Goal: Information Seeking & Learning: Learn about a topic

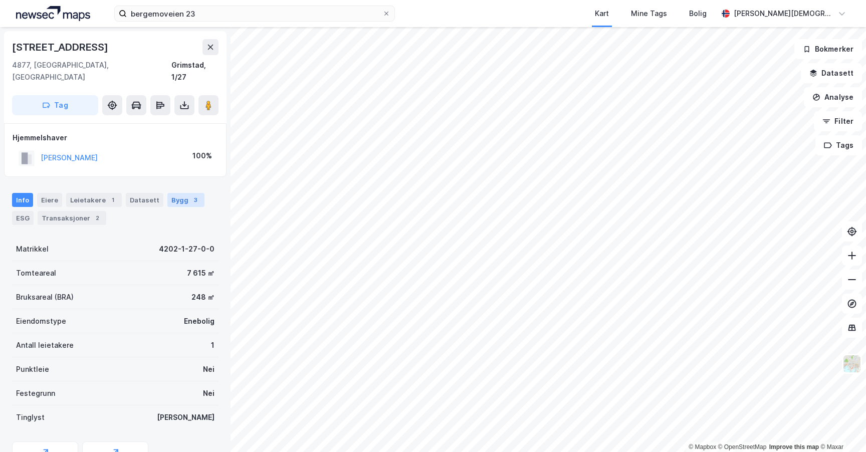
click at [178, 193] on div "Bygg 3" at bounding box center [185, 200] width 37 height 14
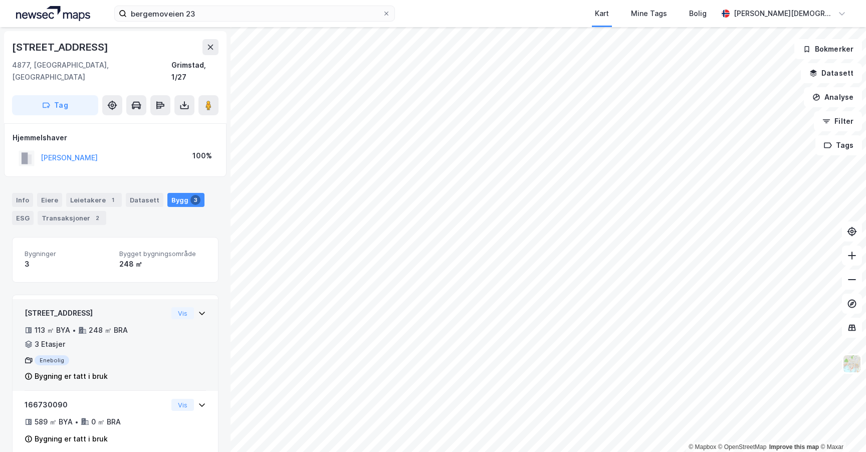
scroll to position [83, 0]
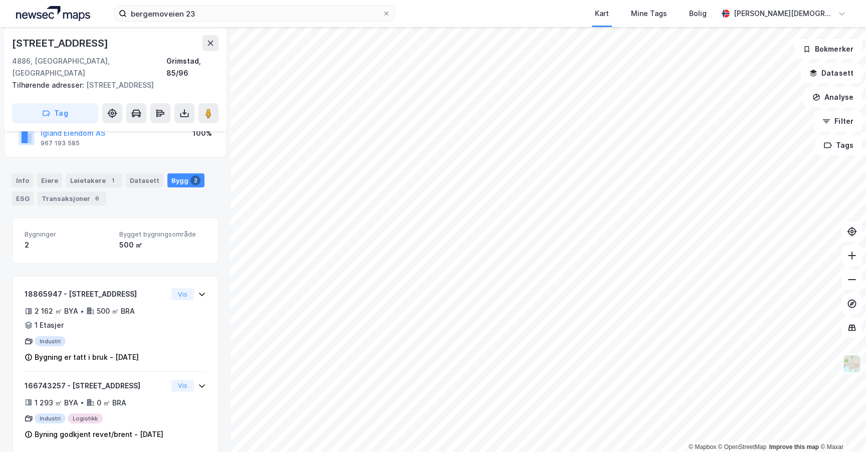
scroll to position [96, 0]
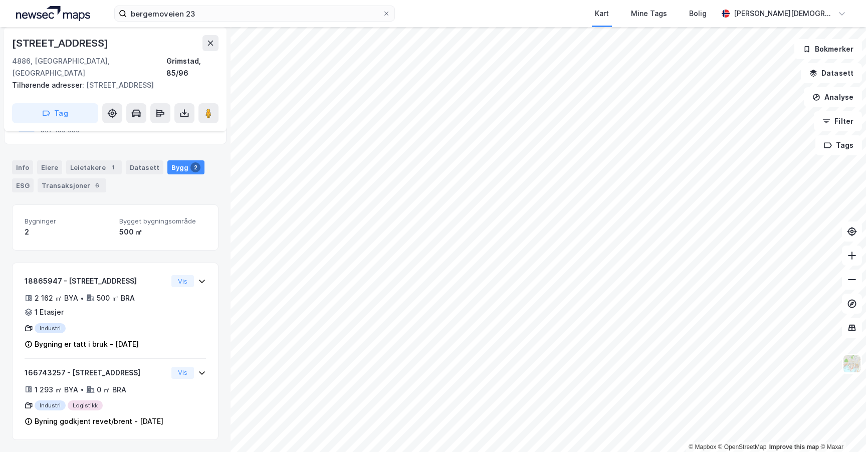
scroll to position [6, 0]
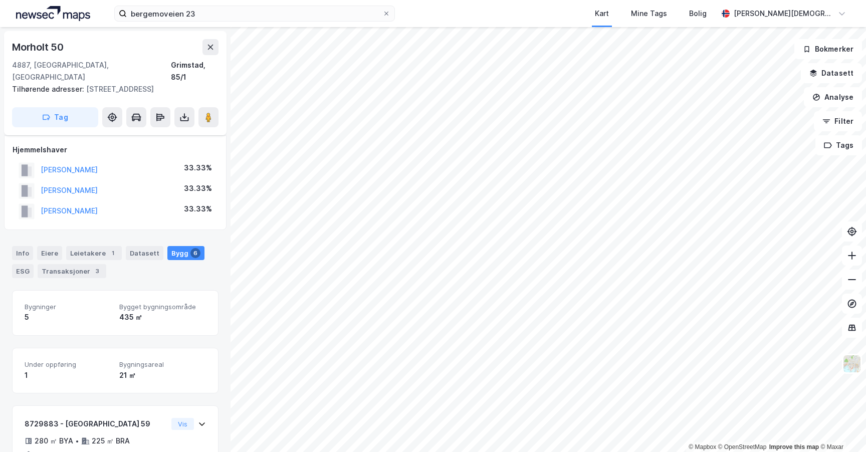
scroll to position [6, 0]
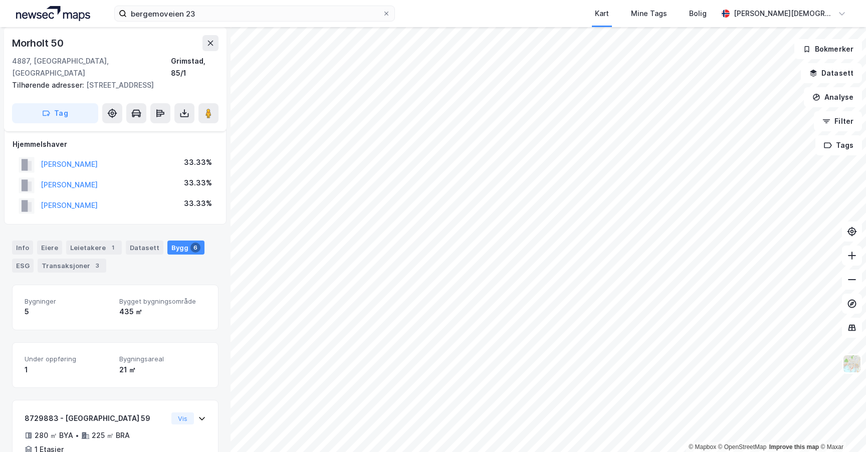
scroll to position [6, 0]
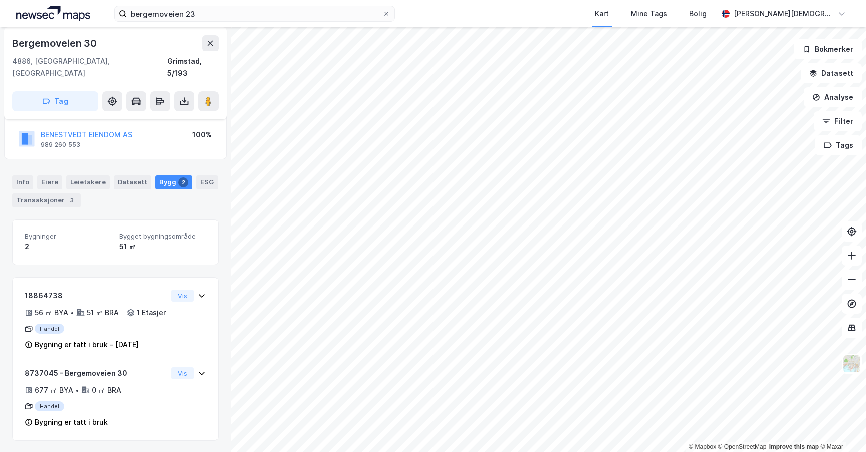
scroll to position [72, 0]
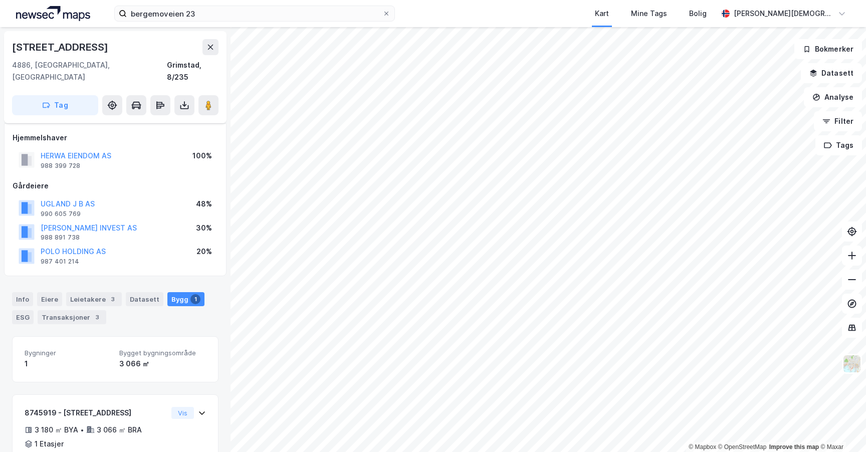
scroll to position [42, 0]
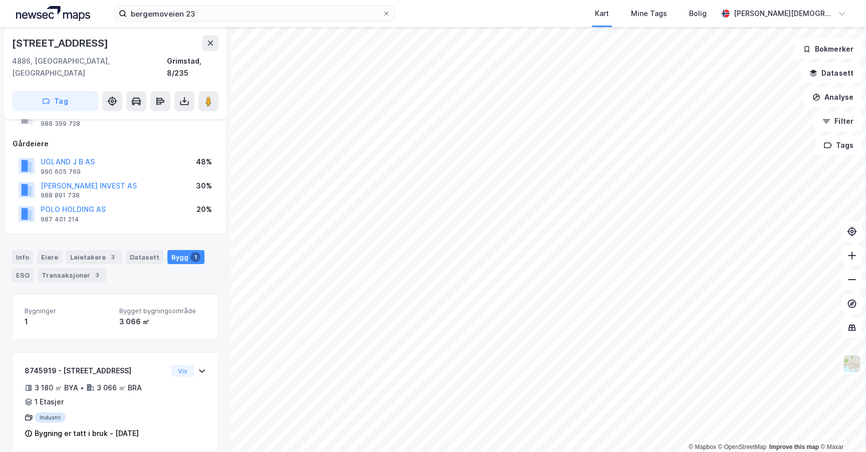
click at [59, 203] on div "POLO HOLDING AS" at bounding box center [73, 209] width 65 height 12
click at [0, 0] on button "POLO HOLDING AS" at bounding box center [0, 0] width 0 height 0
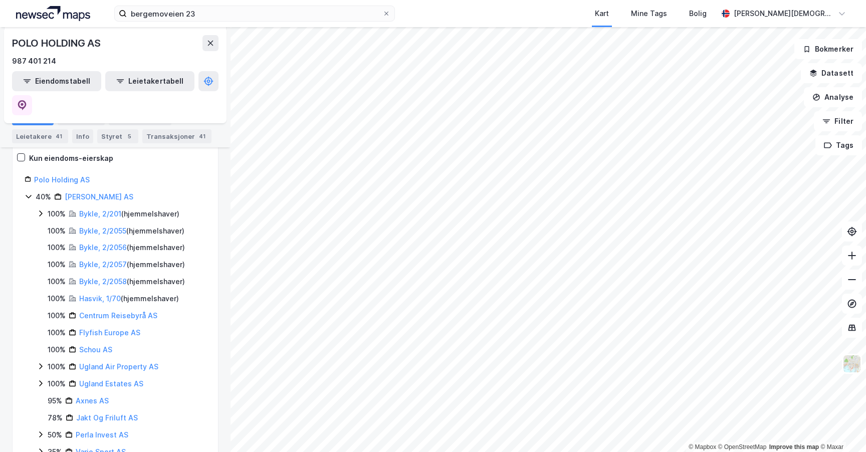
scroll to position [167, 0]
click at [43, 190] on div "40%" at bounding box center [44, 196] width 16 height 12
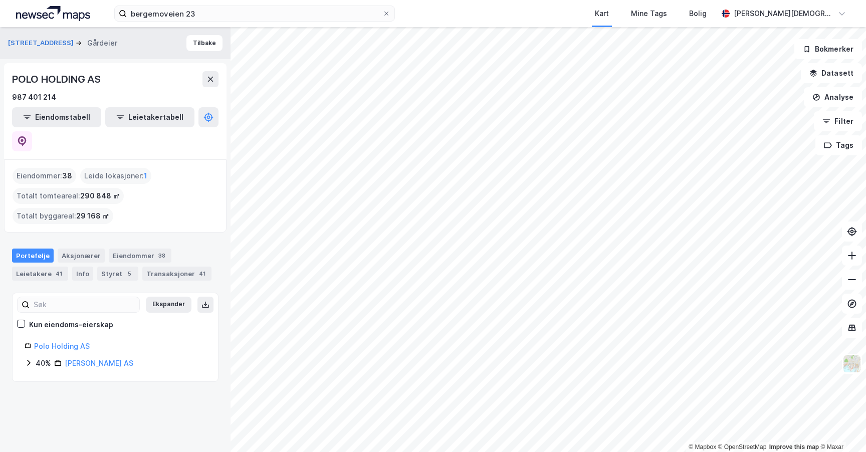
scroll to position [0, 0]
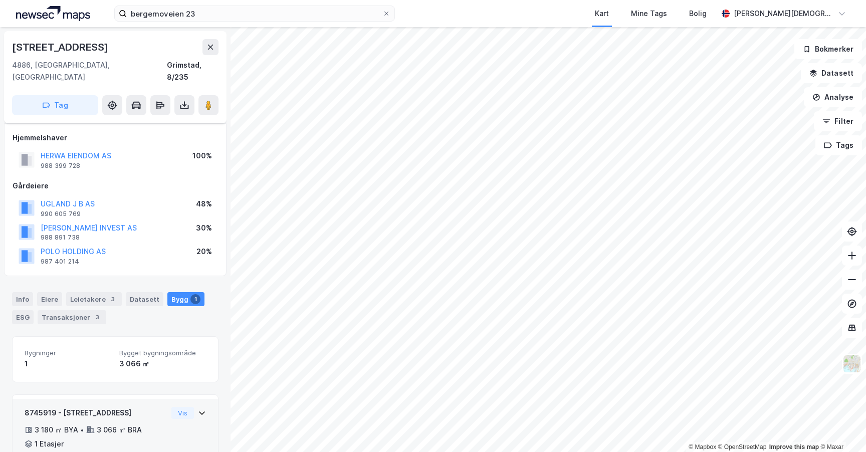
scroll to position [42, 0]
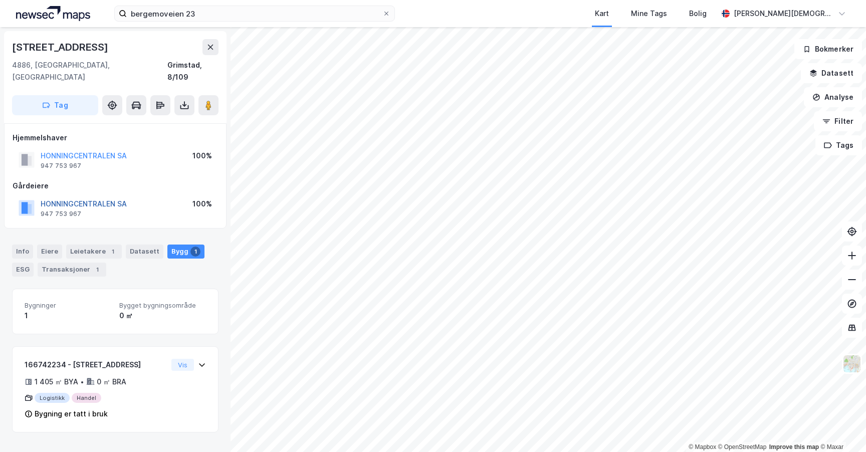
click at [0, 0] on button "HONNINGCENTRALEN SA" at bounding box center [0, 0] width 0 height 0
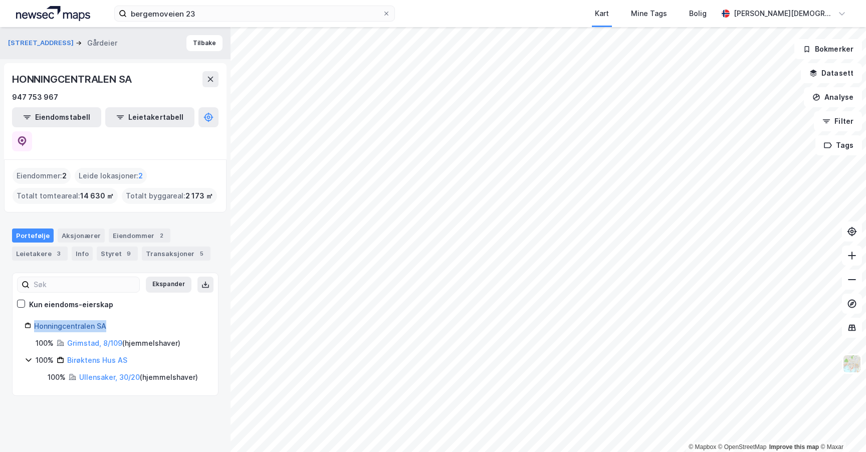
drag, startPoint x: 134, startPoint y: 299, endPoint x: 35, endPoint y: 300, distance: 99.7
click at [35, 320] on div "Honningcentralen SA" at bounding box center [120, 326] width 172 height 12
copy link "Honningcentralen SA"
click at [214, 84] on button at bounding box center [210, 79] width 16 height 16
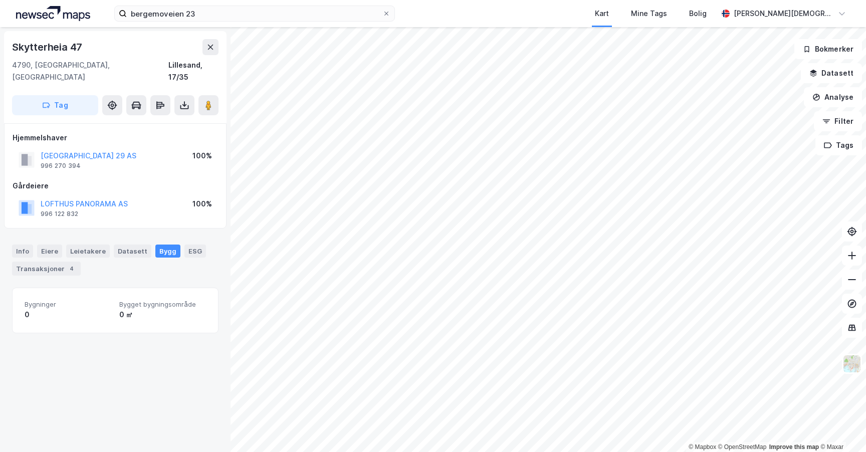
click at [200, 51] on div "Skytterheia 47" at bounding box center [115, 47] width 207 height 16
click at [202, 51] on button at bounding box center [210, 47] width 16 height 16
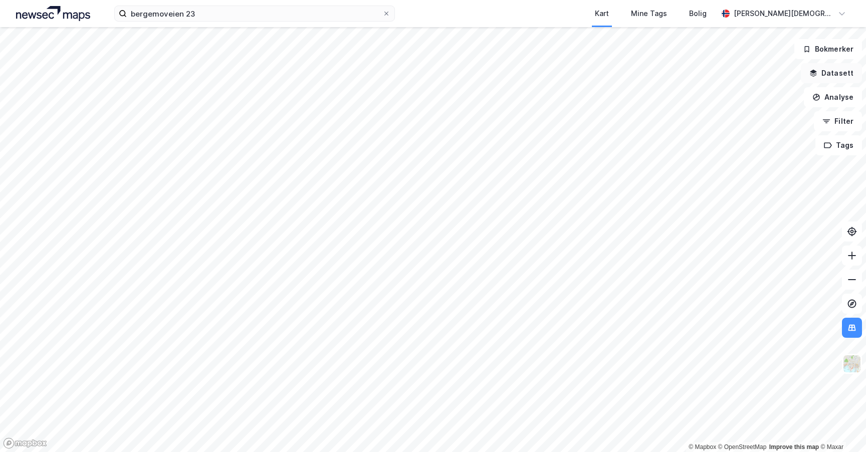
click at [827, 67] on button "Datasett" at bounding box center [831, 73] width 61 height 20
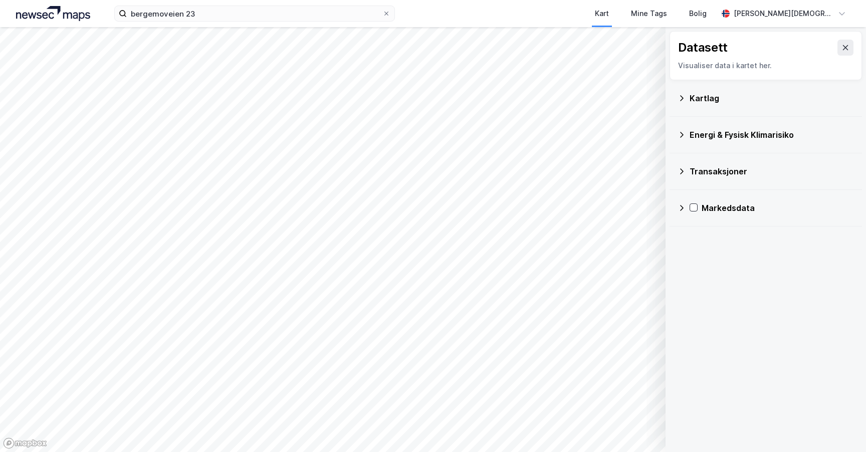
click at [686, 99] on div "Kartlag" at bounding box center [766, 98] width 176 height 24
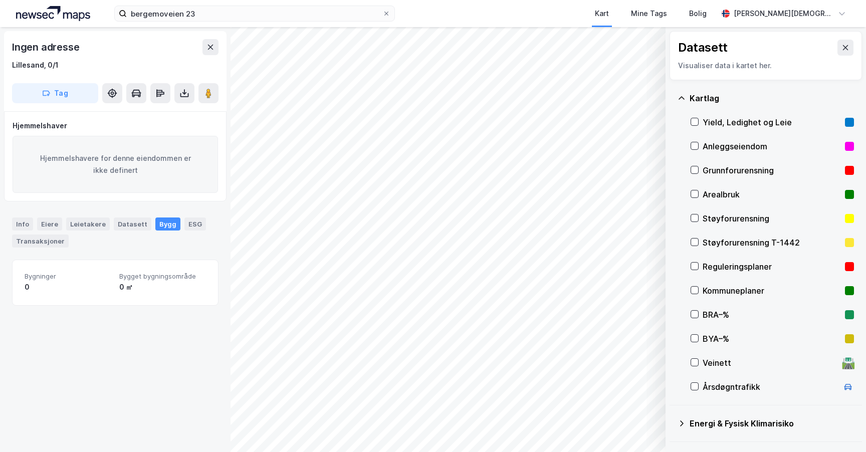
click at [684, 94] on icon at bounding box center [682, 98] width 8 height 8
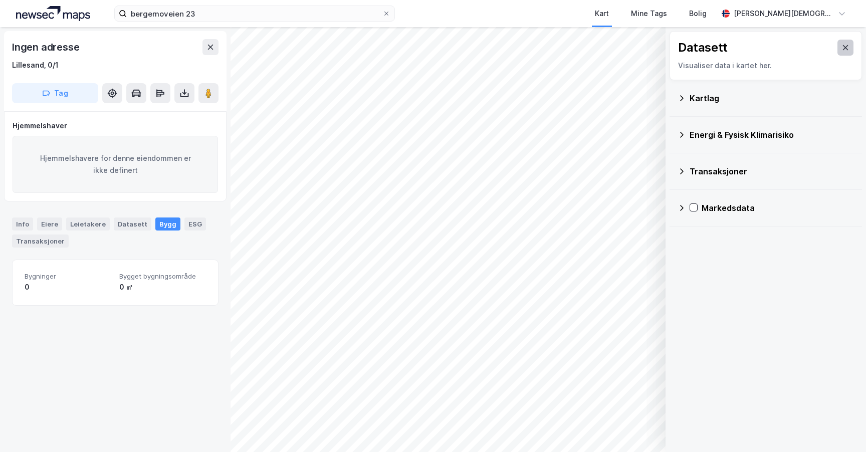
click at [838, 52] on button at bounding box center [846, 48] width 16 height 16
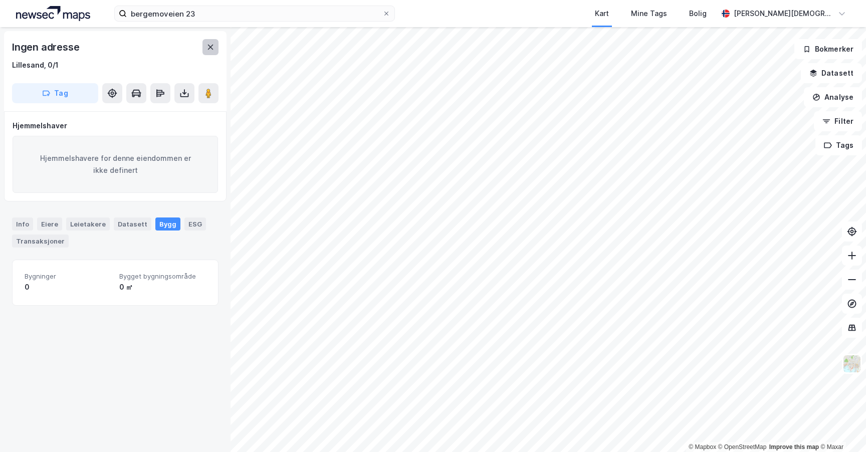
click at [208, 48] on icon at bounding box center [211, 47] width 8 height 8
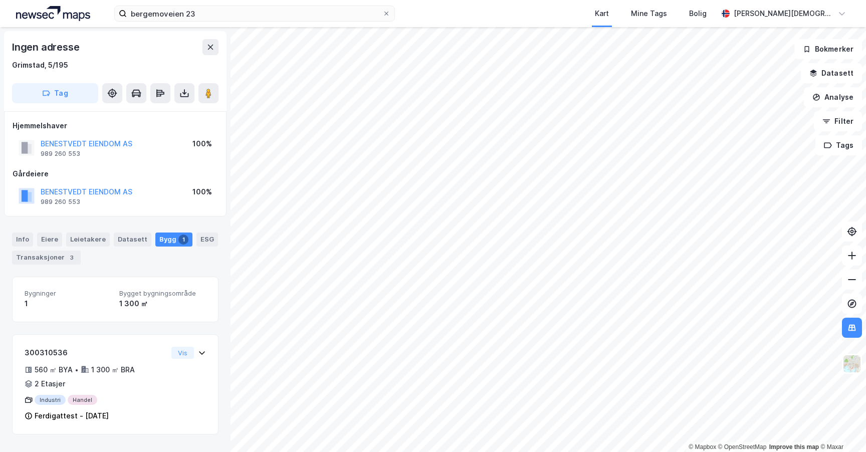
click at [178, 241] on div "1" at bounding box center [183, 240] width 10 height 10
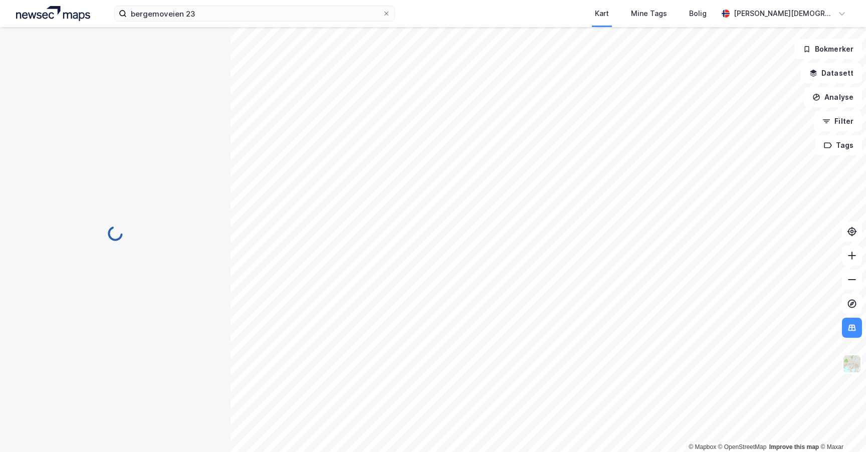
scroll to position [42, 0]
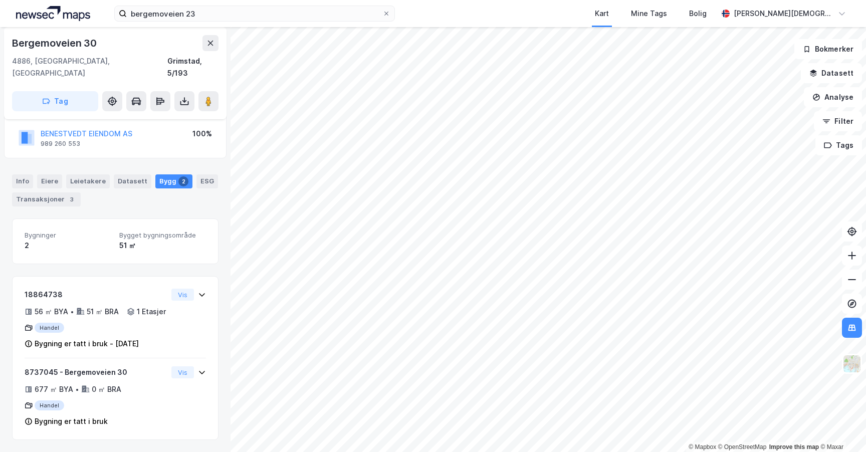
scroll to position [72, 0]
drag, startPoint x: 181, startPoint y: 30, endPoint x: 180, endPoint y: 25, distance: 5.0
click at [181, 30] on div "Bergemoveien 30 4886, [GEOGRAPHIC_DATA], Agder [GEOGRAPHIC_DATA], 5/193 Tag" at bounding box center [115, 73] width 223 height 92
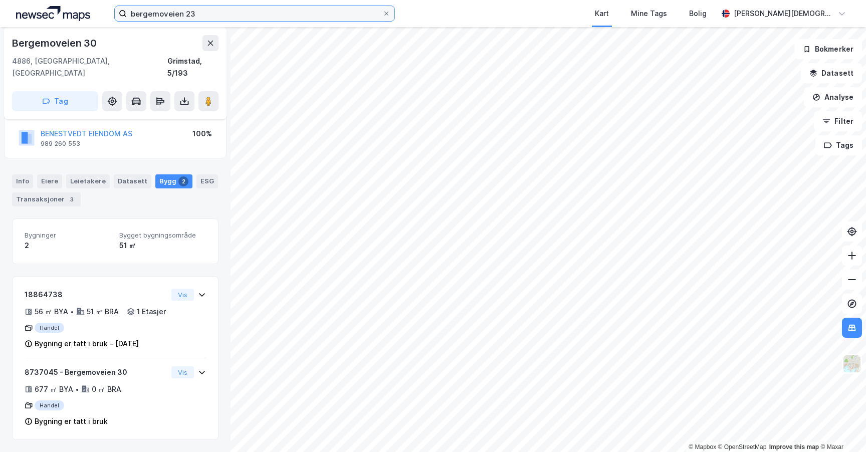
click at [180, 19] on input "bergemoveien 23" at bounding box center [255, 13] width 256 height 15
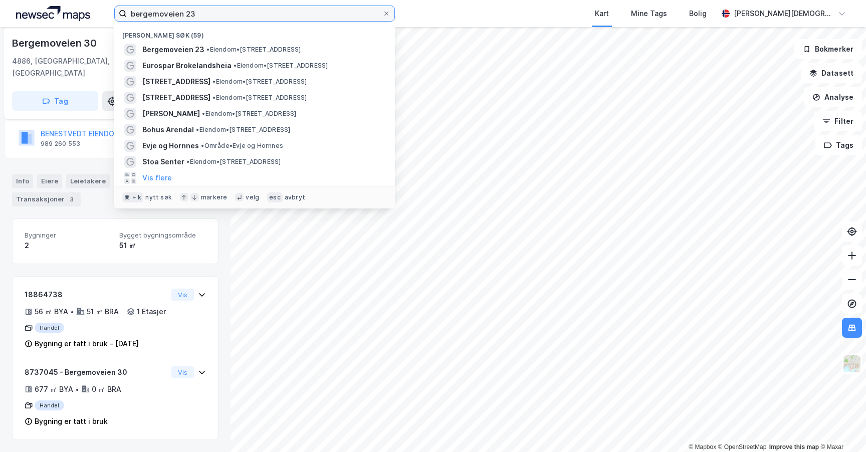
click at [180, 19] on input "bergemoveien 23" at bounding box center [255, 13] width 256 height 15
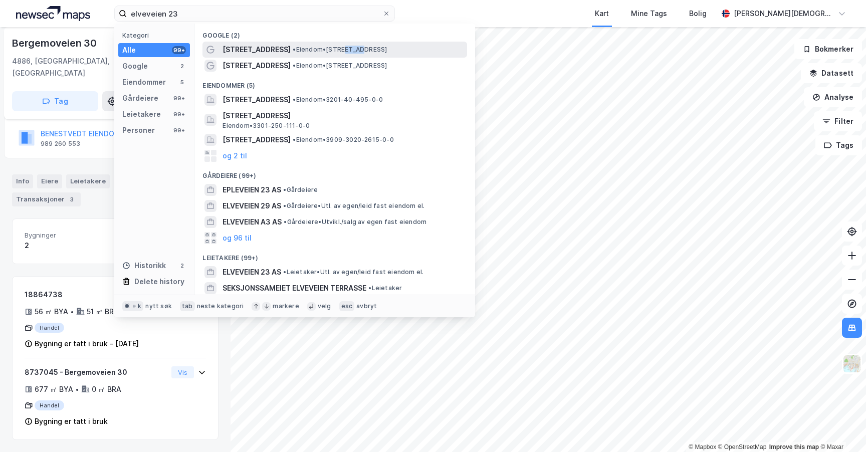
drag, startPoint x: 324, startPoint y: 50, endPoint x: 336, endPoint y: 51, distance: 12.6
click at [336, 51] on span "• Eiendom • [STREET_ADDRESS]" at bounding box center [340, 50] width 94 height 8
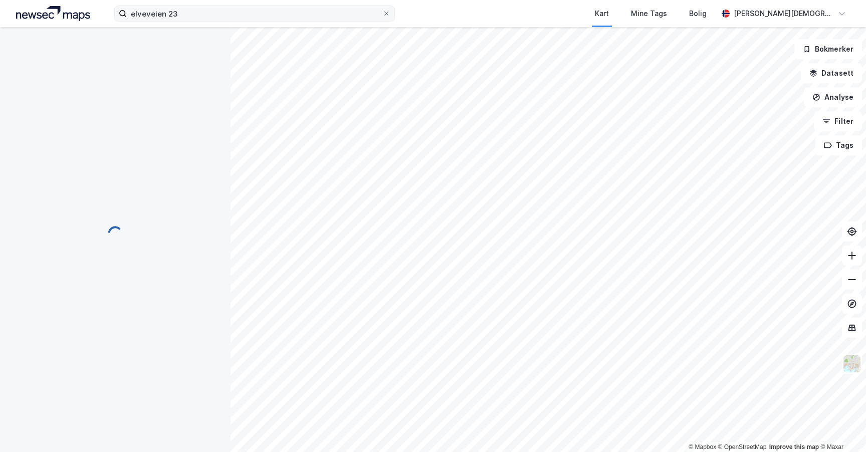
click at [288, 21] on label "elveveien 23" at bounding box center [254, 14] width 281 height 16
click at [288, 21] on input "elveveien 23" at bounding box center [255, 13] width 256 height 15
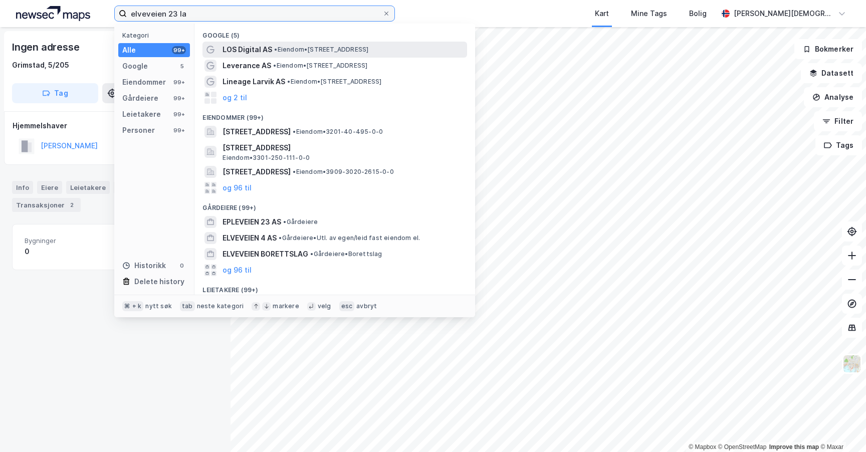
type input "elveveien 23 la"
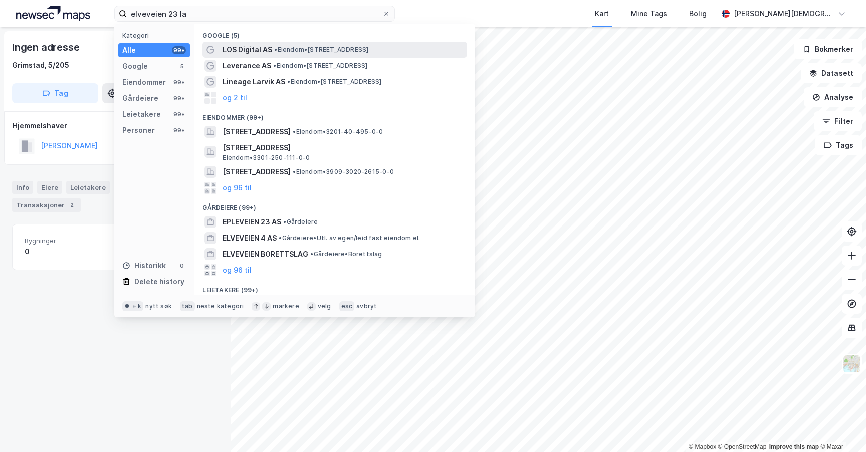
click at [306, 45] on div "LOS Digital AS • Eiendom • [STREET_ADDRESS]" at bounding box center [344, 50] width 243 height 12
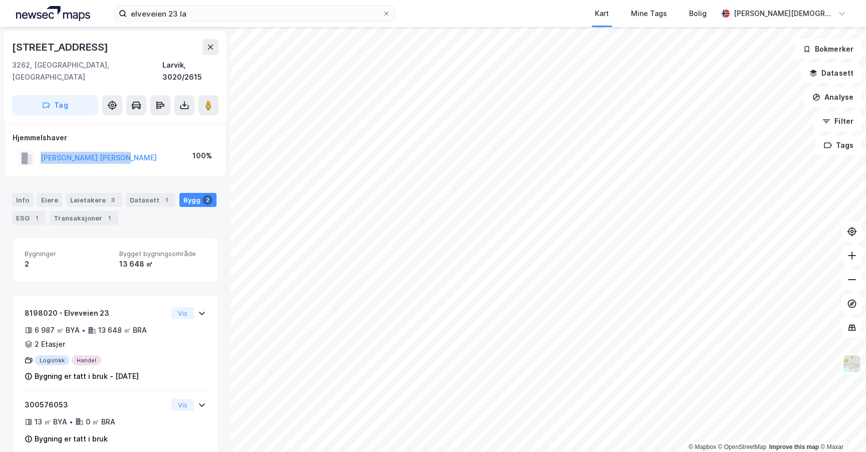
drag, startPoint x: 23, startPoint y: 143, endPoint x: 150, endPoint y: 147, distance: 127.4
click at [148, 148] on div "[PERSON_NAME] [PERSON_NAME] 100%" at bounding box center [116, 158] width 206 height 21
click at [153, 148] on div "[PERSON_NAME] [PERSON_NAME] 100%" at bounding box center [116, 158] width 206 height 21
click at [42, 193] on div "Eiere" at bounding box center [49, 200] width 25 height 14
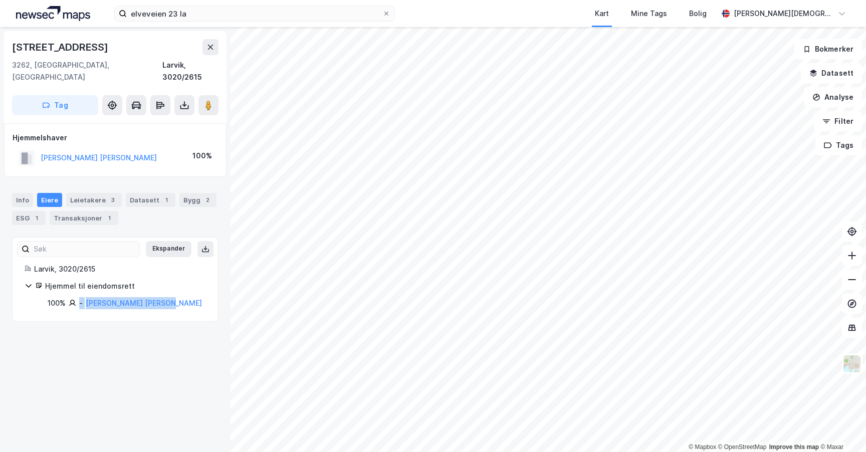
drag, startPoint x: 180, startPoint y: 293, endPoint x: 77, endPoint y: 296, distance: 103.3
click at [77, 297] on div "100% - [PERSON_NAME]" at bounding box center [127, 303] width 158 height 12
click at [58, 297] on div "100%" at bounding box center [57, 303] width 18 height 12
click at [111, 299] on link "[PERSON_NAME] [PERSON_NAME]" at bounding box center [144, 303] width 116 height 9
